Goal: Complete application form: Complete application form

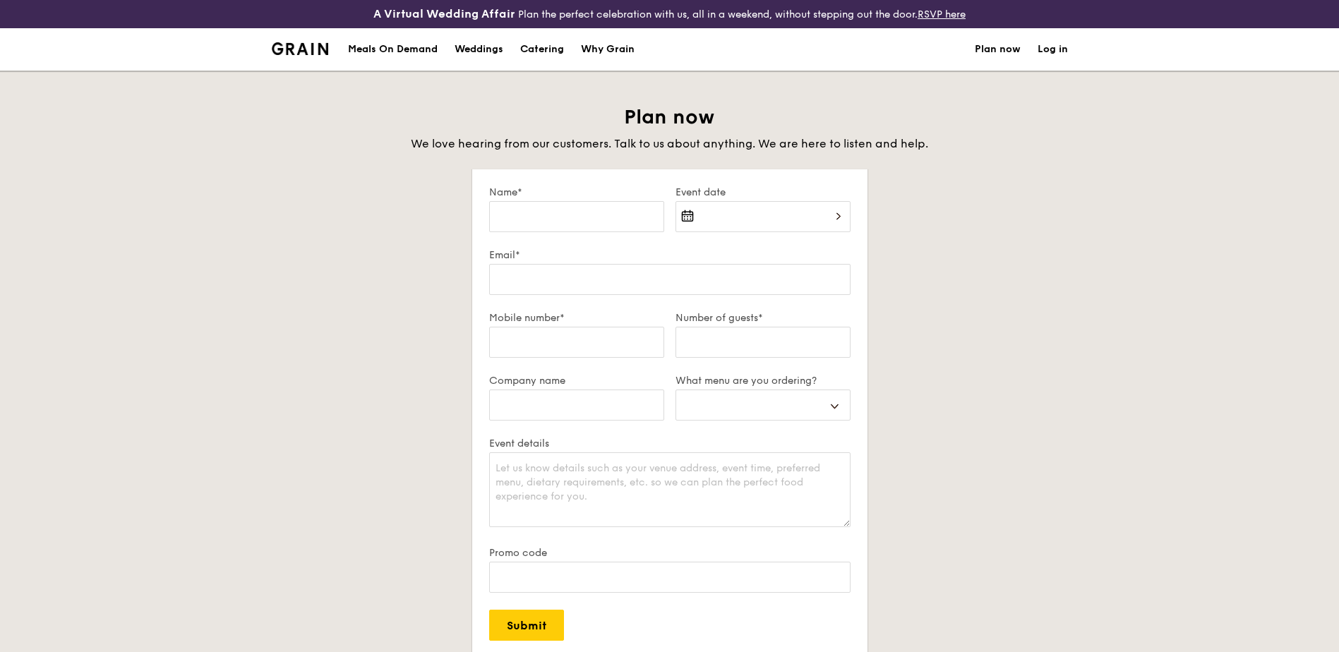
select select
click at [614, 221] on input "Name*" at bounding box center [576, 216] width 175 height 31
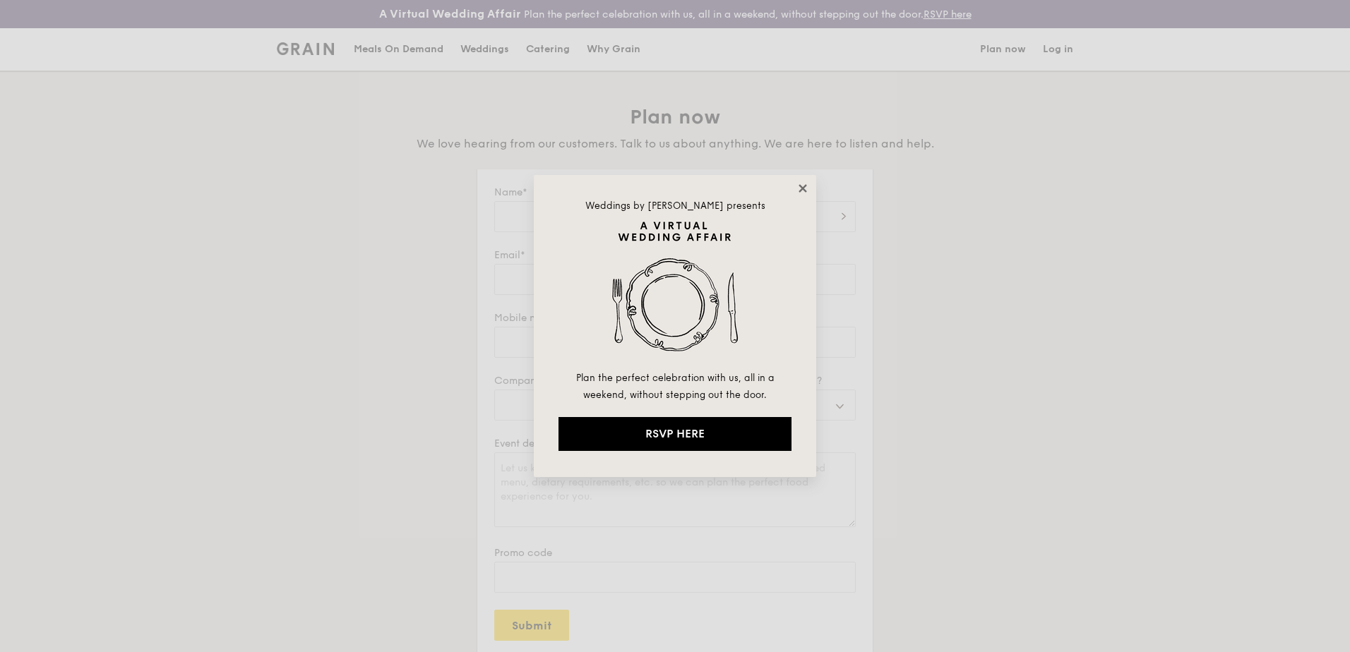
click at [808, 194] on icon at bounding box center [802, 188] width 13 height 13
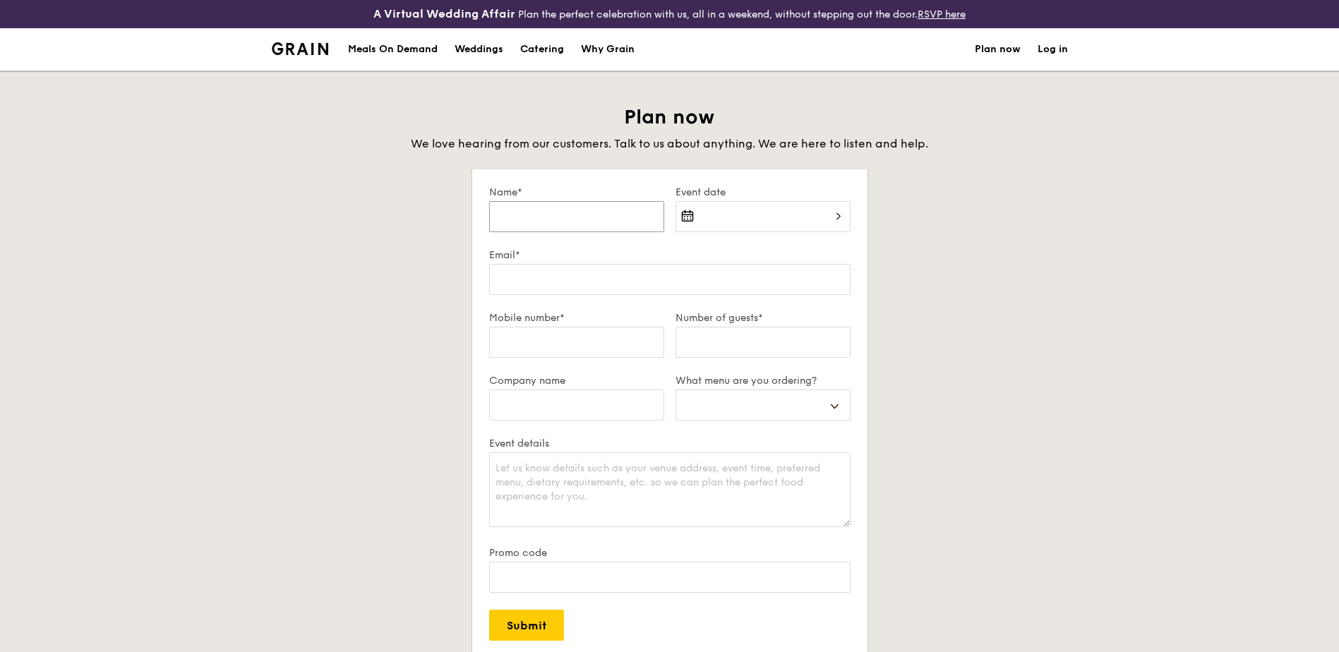
type input "S"
select select
type input "Su"
select select
type input "Sua"
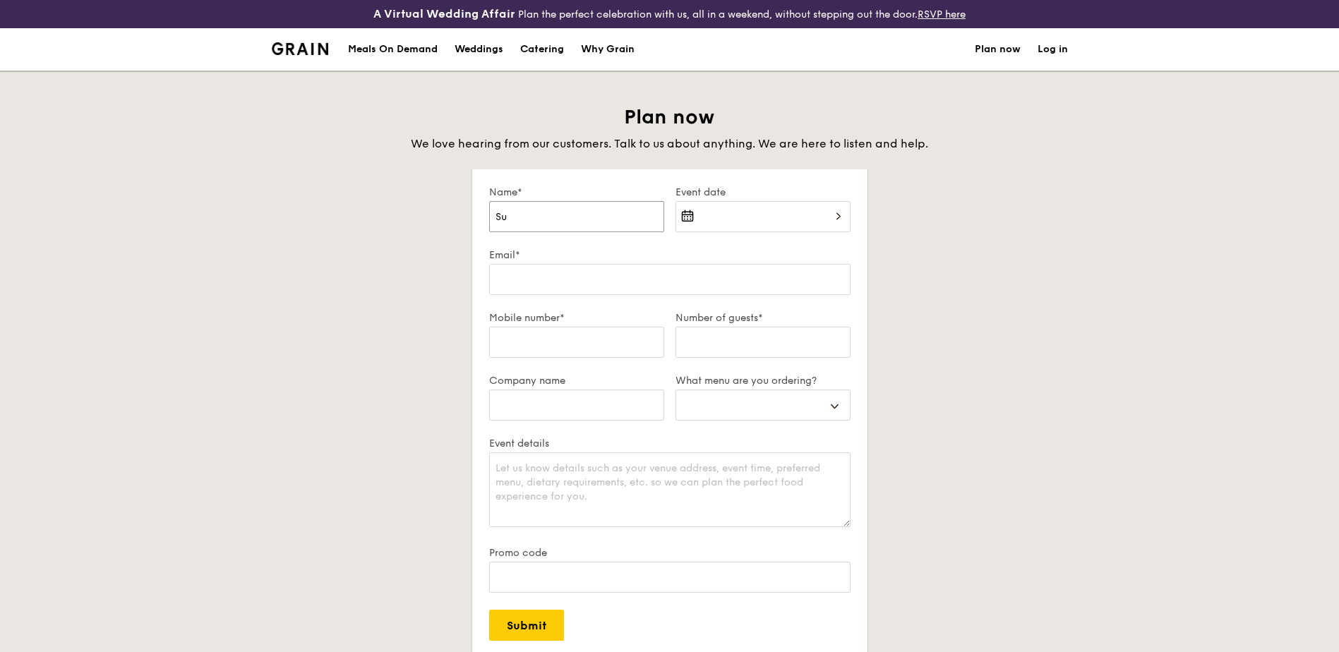
select select
type input "Suan"
select select
type input "Suan"
click at [734, 213] on div at bounding box center [763, 225] width 175 height 48
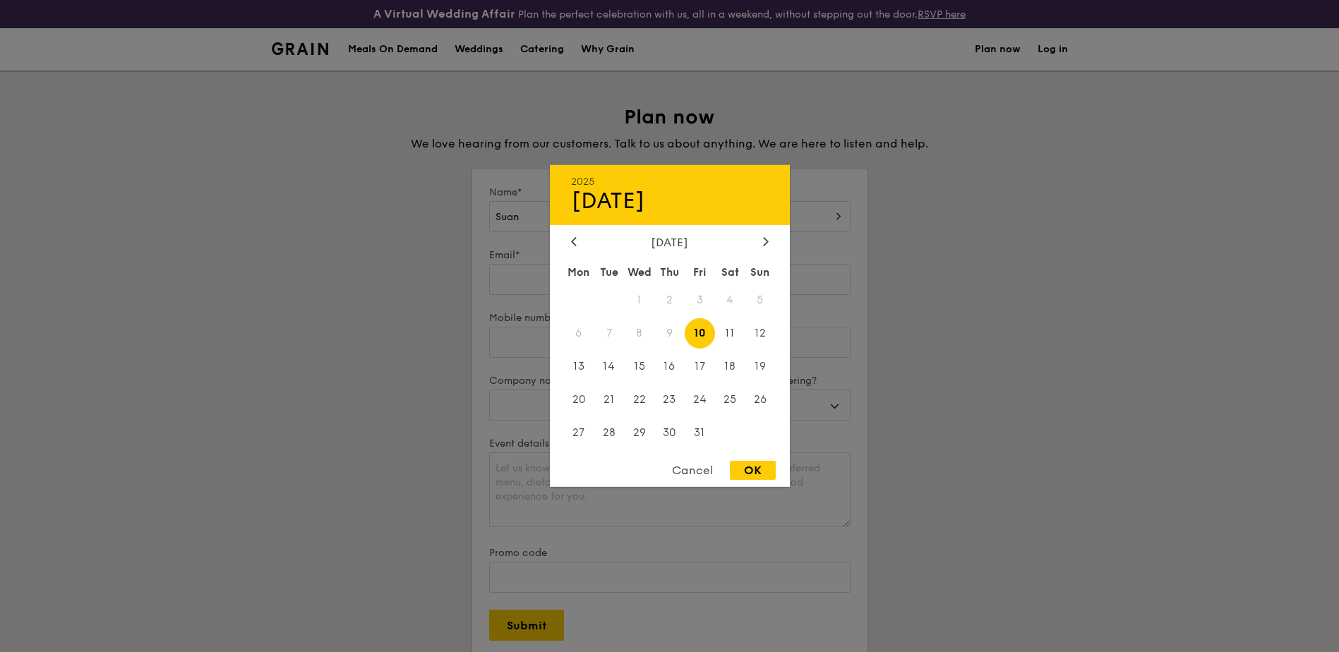
click at [765, 234] on div "2025 Oct [DATE] Tue Wed Thu Fri Sat Sun 1 2 3 4 5 6 7 8 9 10 11 12 13 14 15 16 …" at bounding box center [670, 326] width 240 height 322
click at [768, 244] on icon at bounding box center [766, 241] width 6 height 9
click at [732, 331] on span "13" at bounding box center [730, 333] width 30 height 30
click at [763, 468] on div "OK" at bounding box center [753, 470] width 46 height 19
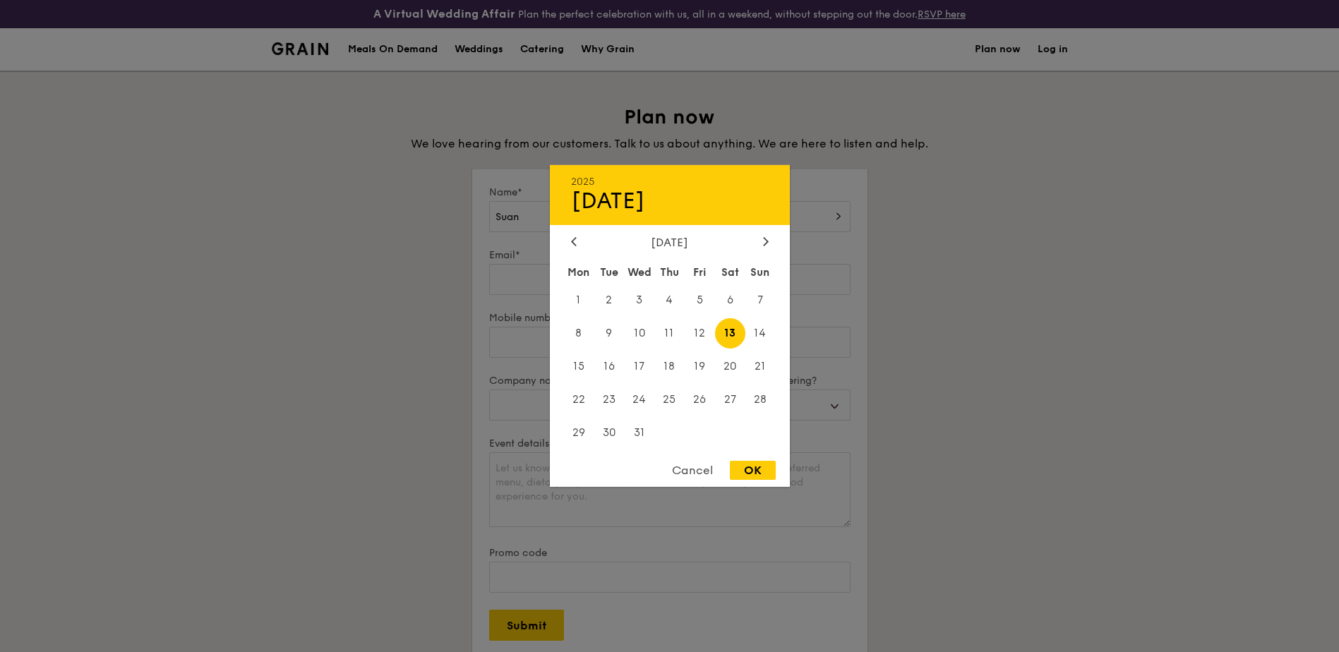
type input "[DATE]"
select select
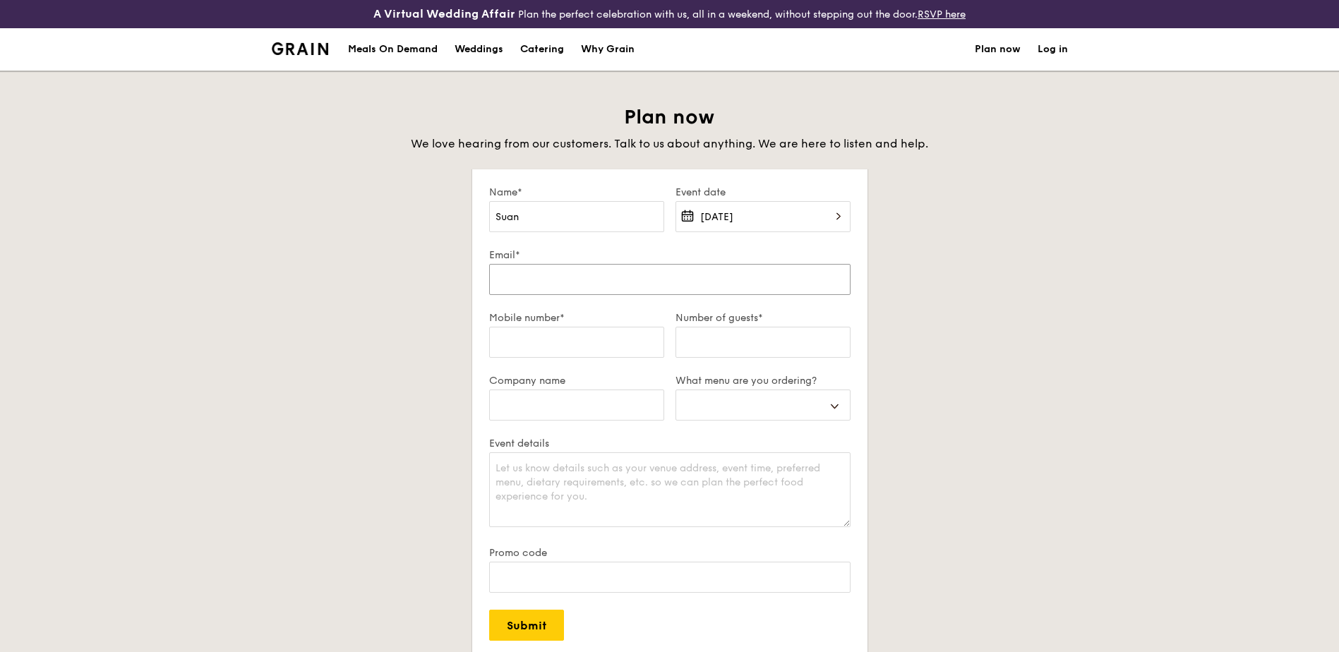
click at [557, 288] on input "Email*" at bounding box center [669, 279] width 361 height 31
type input "[EMAIL_ADDRESS][DOMAIN_NAME]"
type input "97436756"
type input "NA"
select select
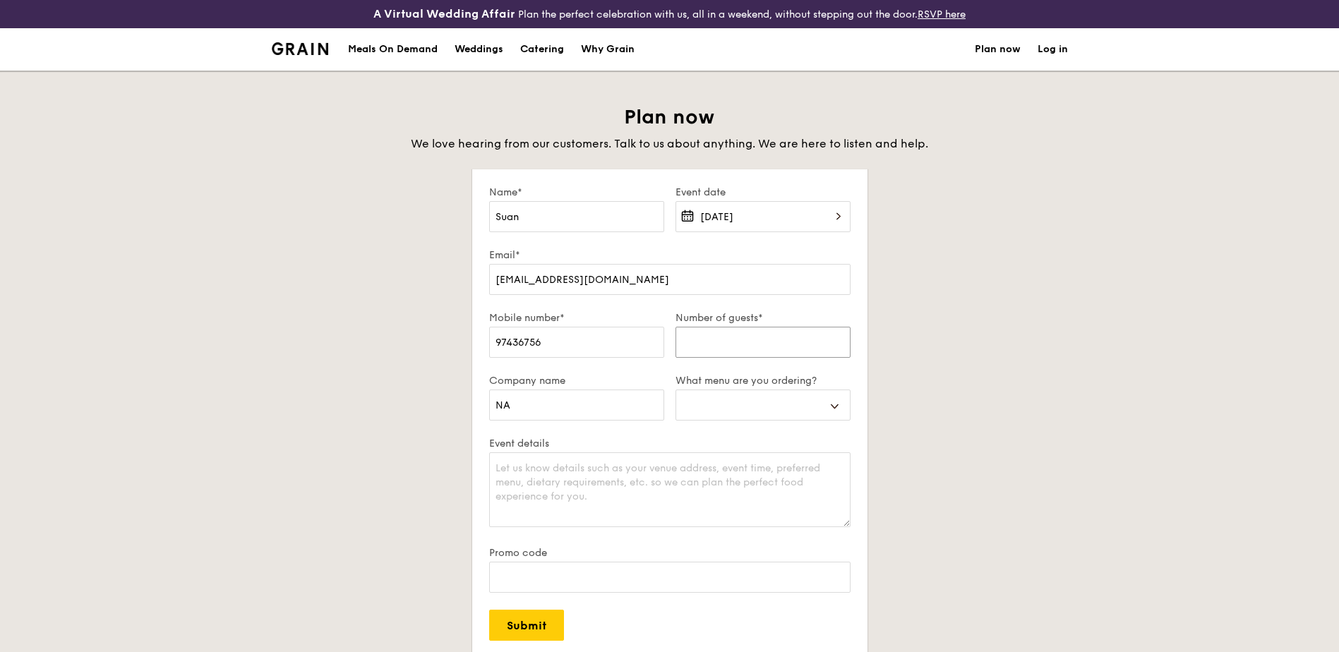
click at [767, 335] on input "Number of guests*" at bounding box center [763, 342] width 175 height 31
type input "TBC"
click at [837, 405] on select "Buffet Mini Buffet High Tea Canapés Meal Boxes Wedding" at bounding box center [763, 405] width 175 height 31
select select "miniBuffet"
click at [676, 390] on select "Buffet Mini Buffet High Tea Canapés Meal Boxes Wedding" at bounding box center [763, 405] width 175 height 31
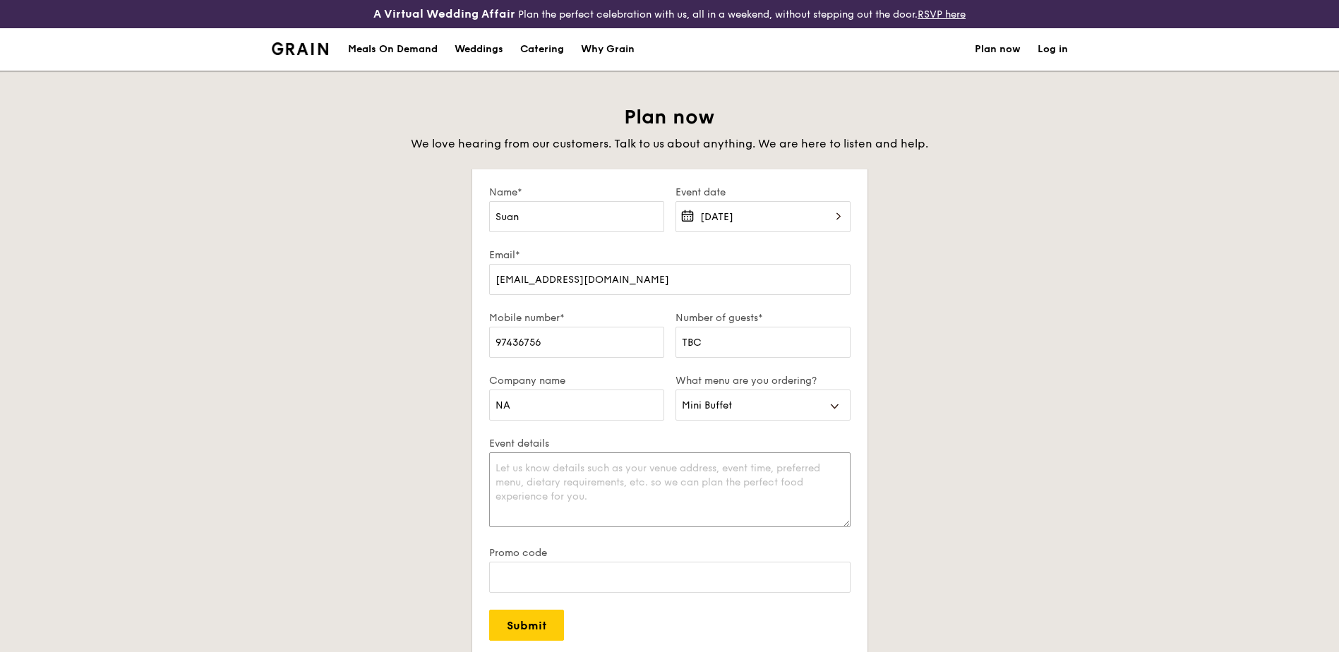
click at [683, 489] on textarea "Event details" at bounding box center [669, 490] width 361 height 75
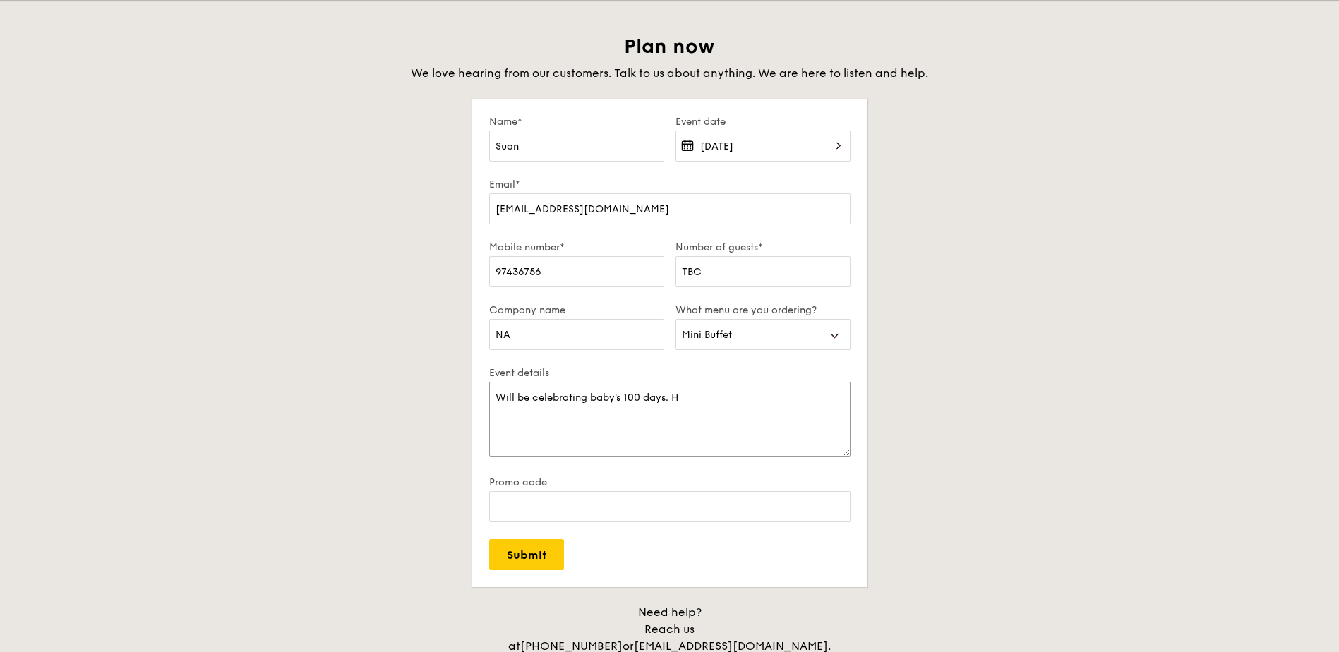
type textarea "Will be celebrating baby's 100 days. H"
click at [511, 141] on input "Suan" at bounding box center [576, 146] width 175 height 31
click at [510, 148] on input "Suan" at bounding box center [576, 146] width 175 height 31
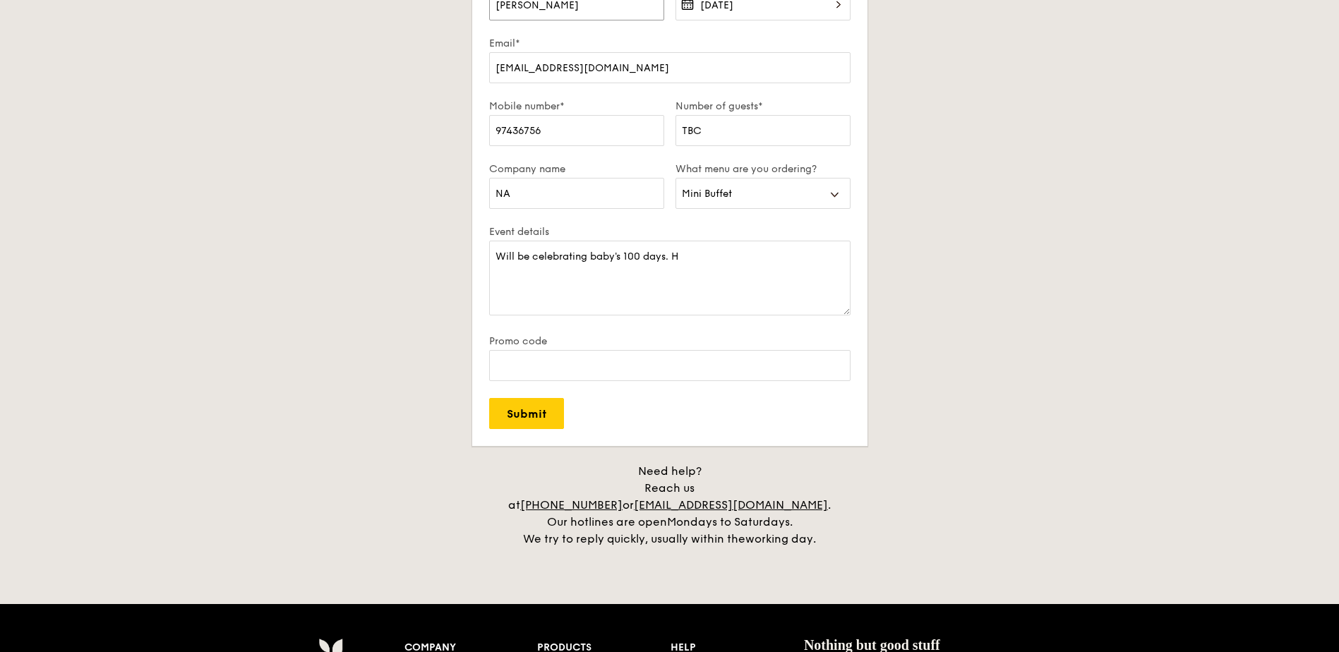
scroll to position [0, 0]
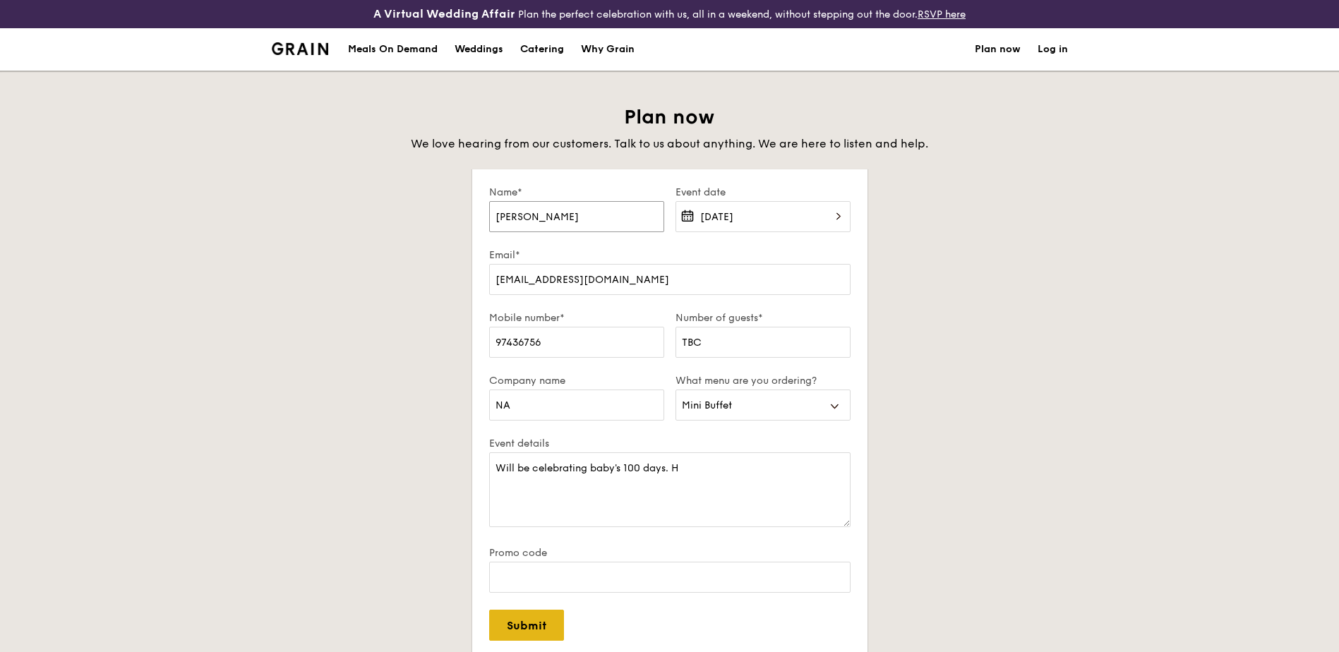
type input "[PERSON_NAME]"
click at [521, 623] on input "Submit" at bounding box center [526, 625] width 75 height 31
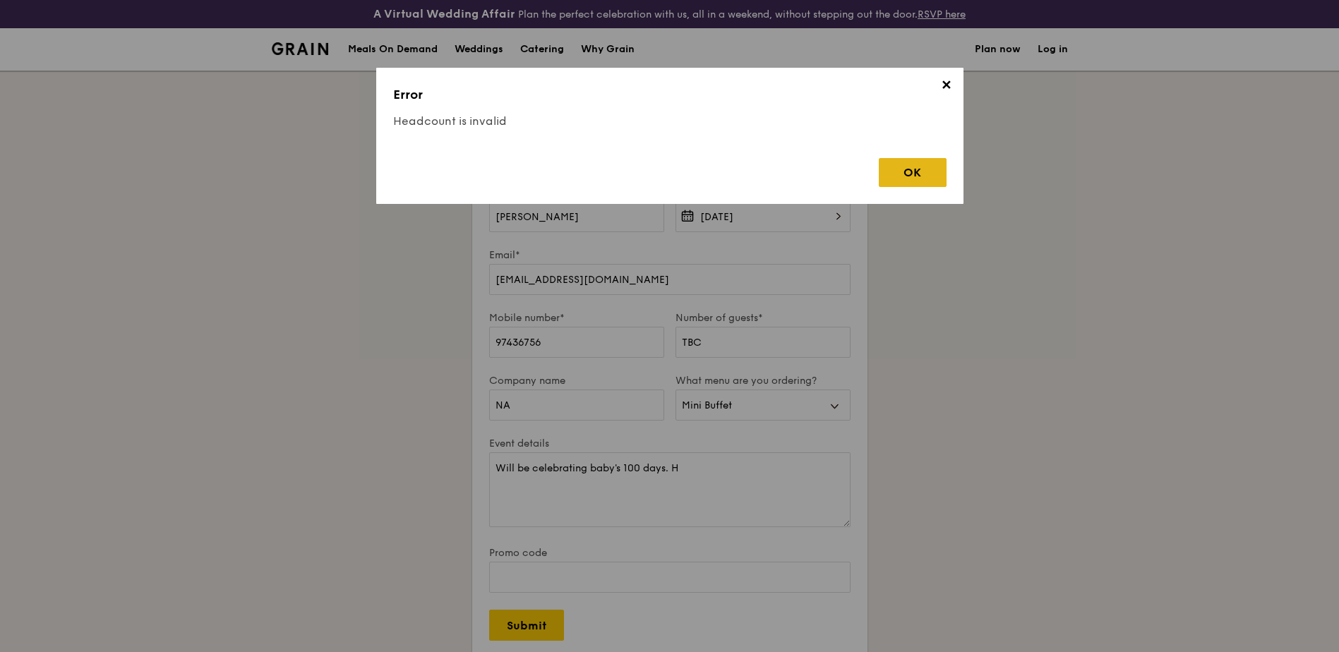
click at [894, 177] on div "OK" at bounding box center [913, 172] width 68 height 29
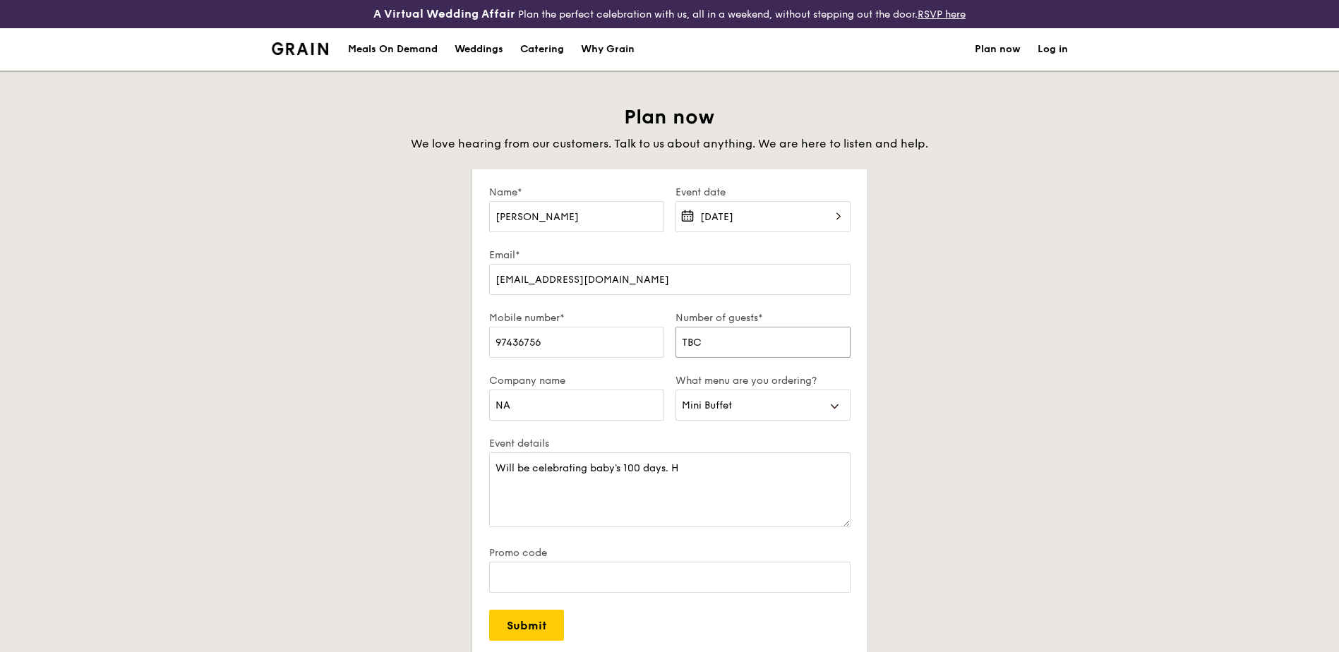
click at [770, 349] on input "TBC" at bounding box center [763, 342] width 175 height 31
type input "T"
type input "40"
click at [526, 620] on input "Submit" at bounding box center [526, 625] width 75 height 31
select select
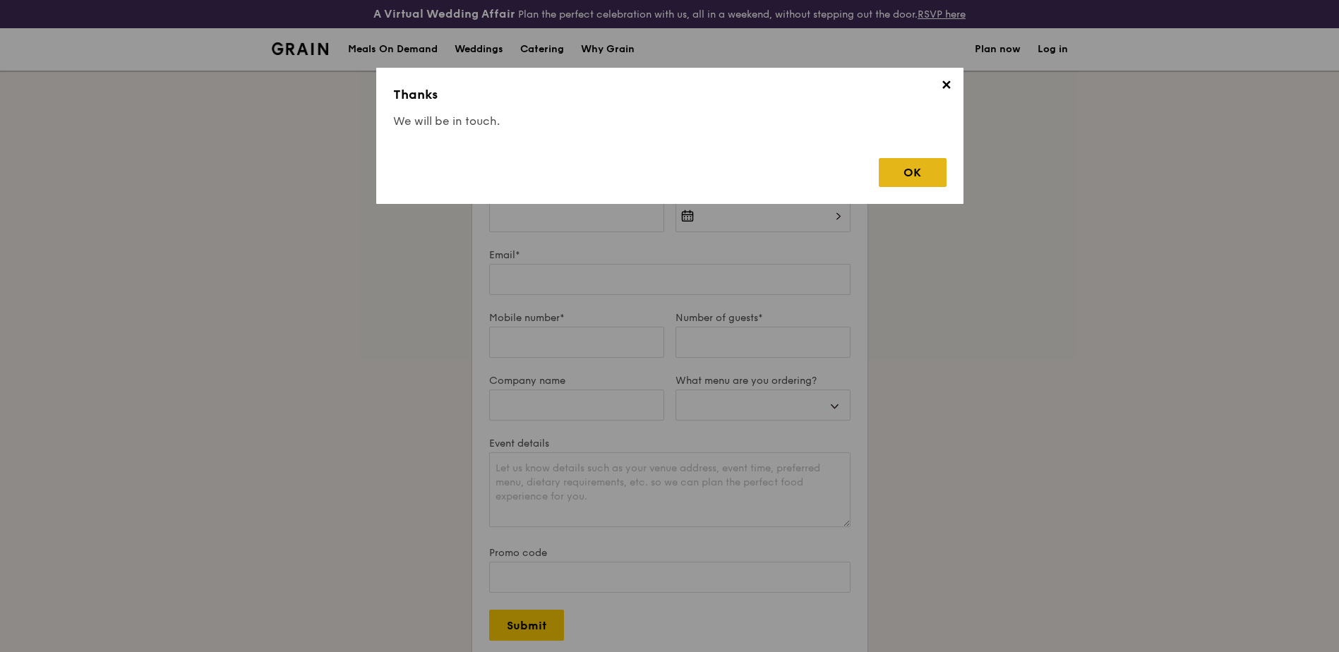
click at [904, 169] on div "OK" at bounding box center [913, 172] width 68 height 29
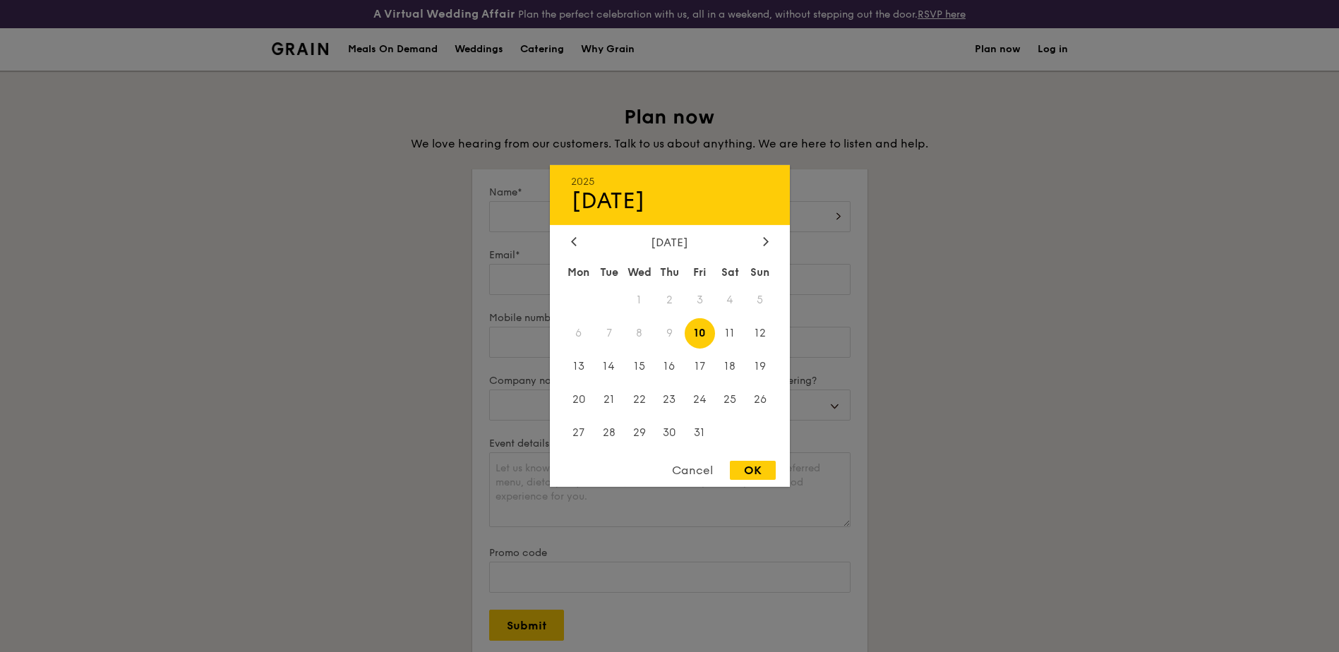
click at [839, 213] on div "2025 Oct [DATE] Tue Wed Thu Fri Sat Sun 1 2 3 4 5 6 7 8 9 10 11 12 13 14 15 16 …" at bounding box center [763, 225] width 175 height 48
click at [765, 244] on icon at bounding box center [765, 241] width 4 height 8
click at [766, 244] on icon at bounding box center [765, 241] width 4 height 8
click at [964, 261] on div at bounding box center [669, 326] width 1339 height 652
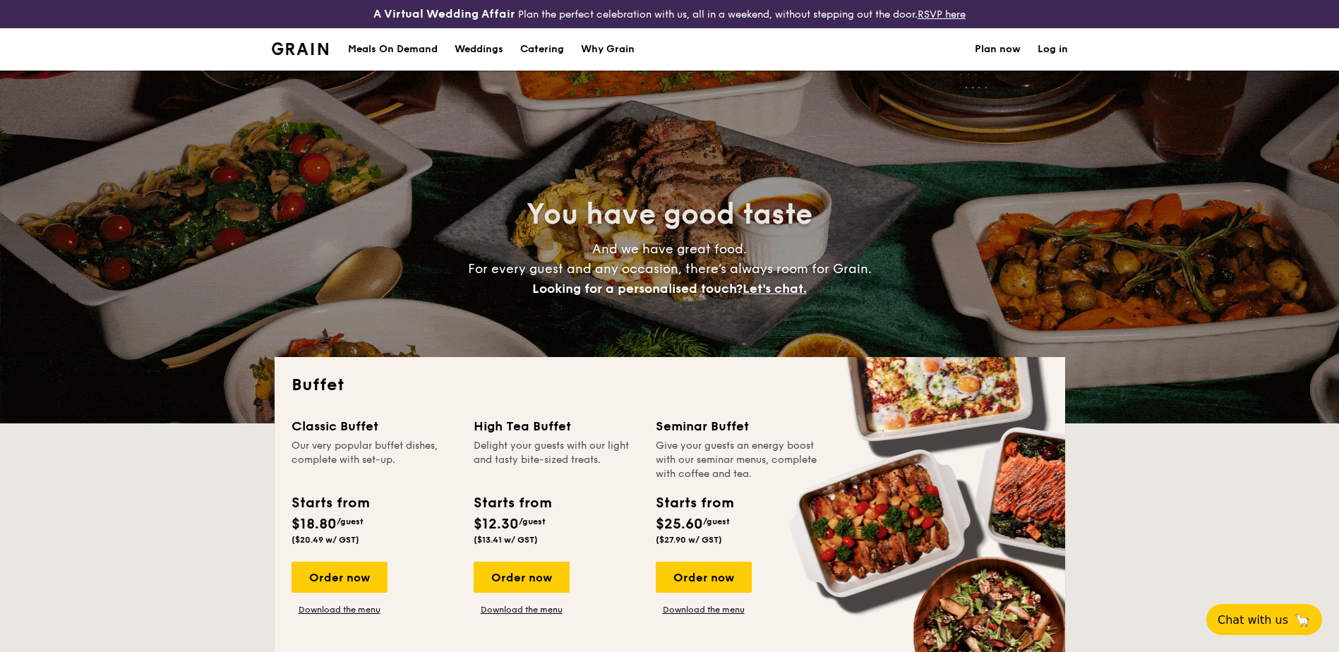
select select
